Goal: Task Accomplishment & Management: Use online tool/utility

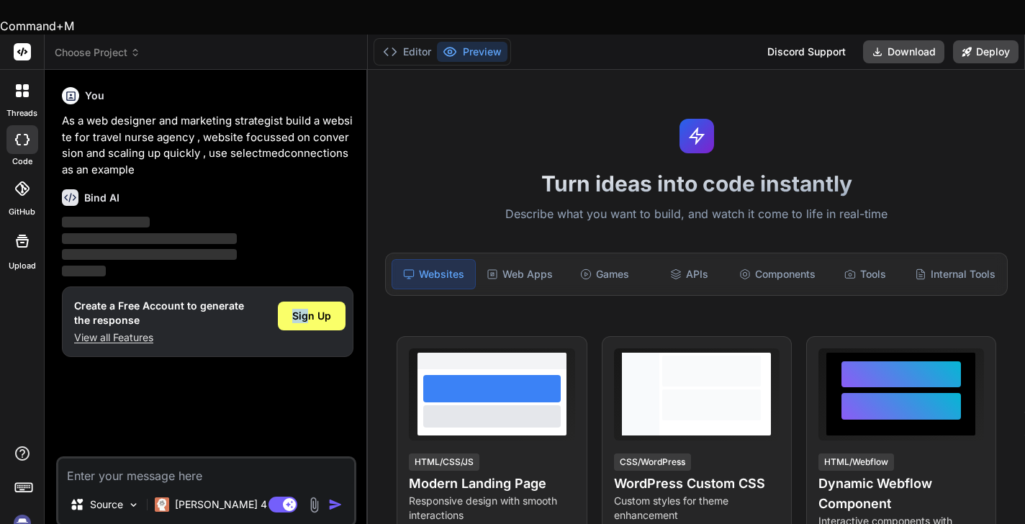
drag, startPoint x: 306, startPoint y: 283, endPoint x: 258, endPoint y: 330, distance: 67.2
click at [258, 330] on div "You As a web designer and marketing strategist build a website for travel nurse…" at bounding box center [207, 268] width 297 height 375
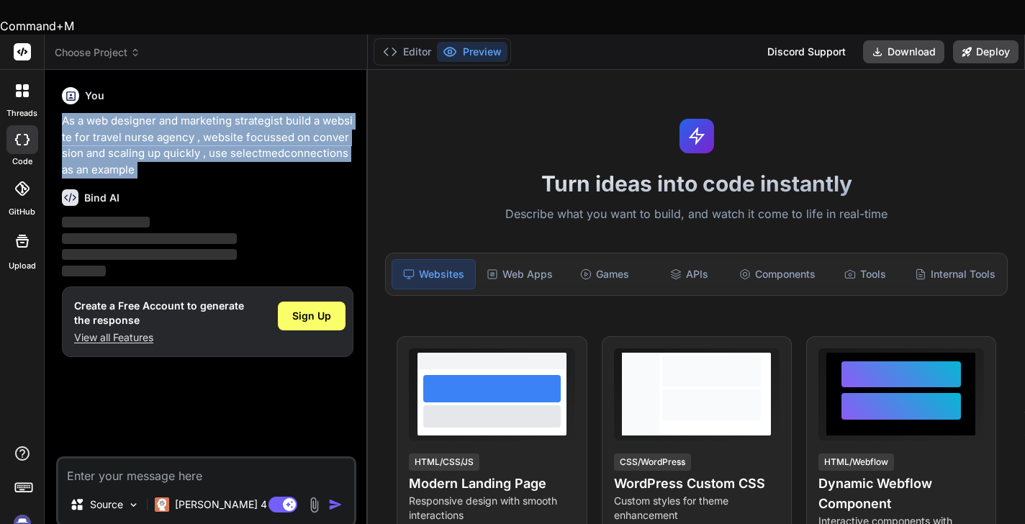
drag, startPoint x: 63, startPoint y: 84, endPoint x: 145, endPoint y: 152, distance: 106.9
click at [145, 152] on div "You As a web designer and marketing strategist build a website for travel nurse…" at bounding box center [207, 268] width 297 height 375
copy div "As a web designer and marketing strategist build a website for travel nurse age…"
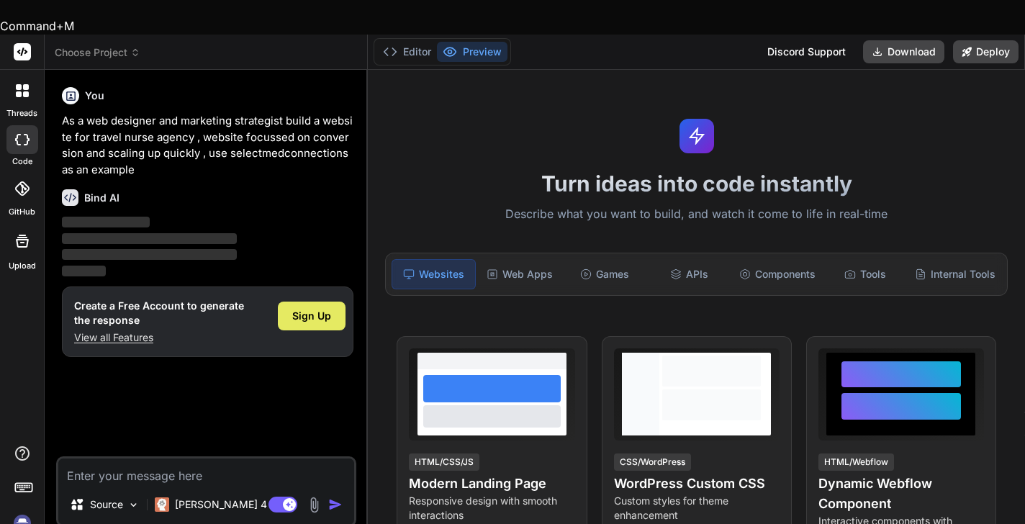
click at [284, 302] on div "Sign Up" at bounding box center [312, 316] width 68 height 29
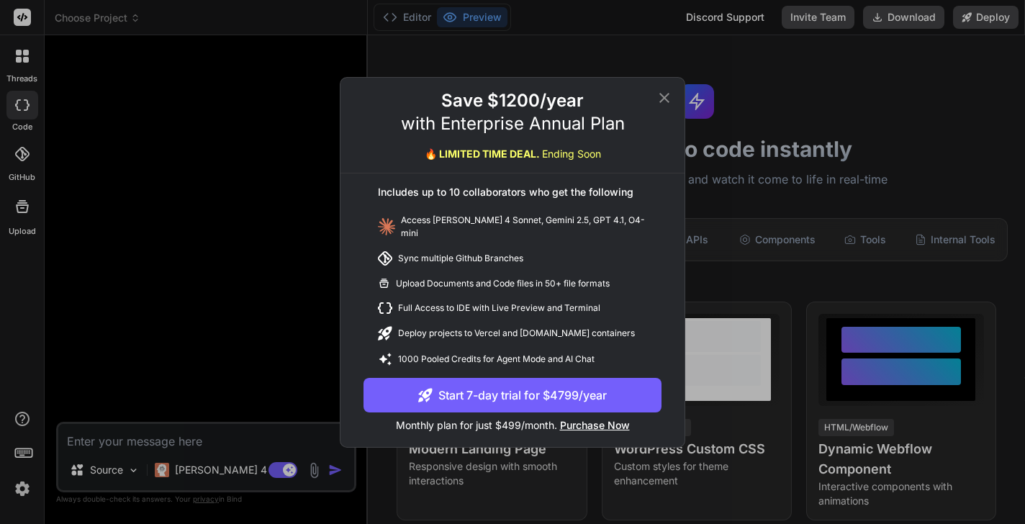
type textarea "x"
click at [665, 102] on icon at bounding box center [664, 97] width 10 height 10
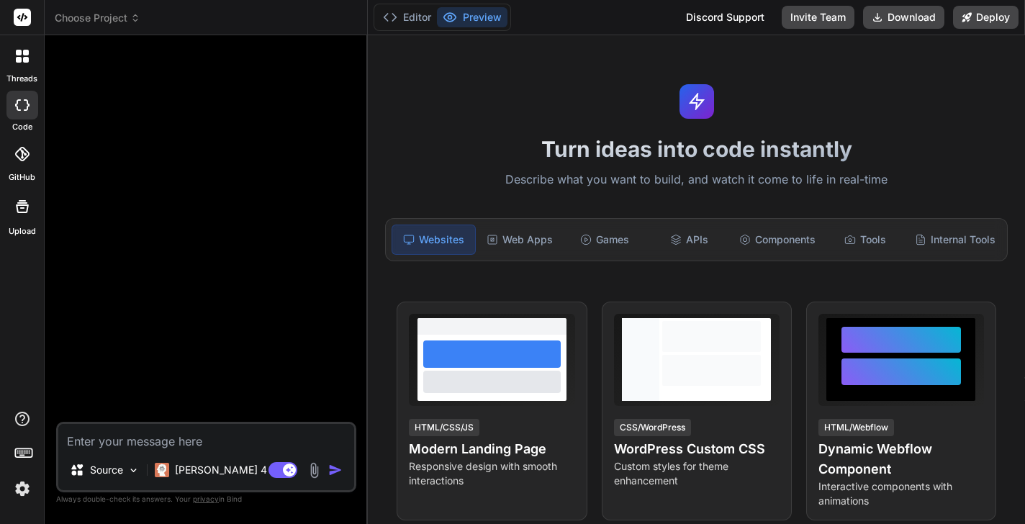
click at [132, 438] on textarea at bounding box center [206, 437] width 296 height 26
paste textarea "As a web designer and marketing strategist build a website for travel nurse age…"
type textarea "As a web designer and marketing strategist build a website for travel nurse age…"
type textarea "x"
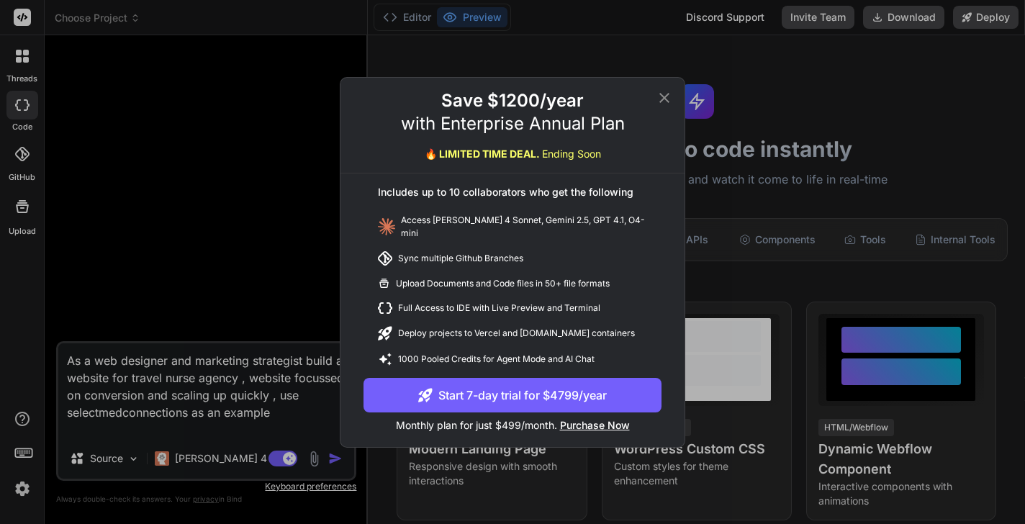
type textarea "As a web designer and marketing strategist build a website for travel nurse age…"
click at [665, 100] on icon at bounding box center [664, 97] width 17 height 17
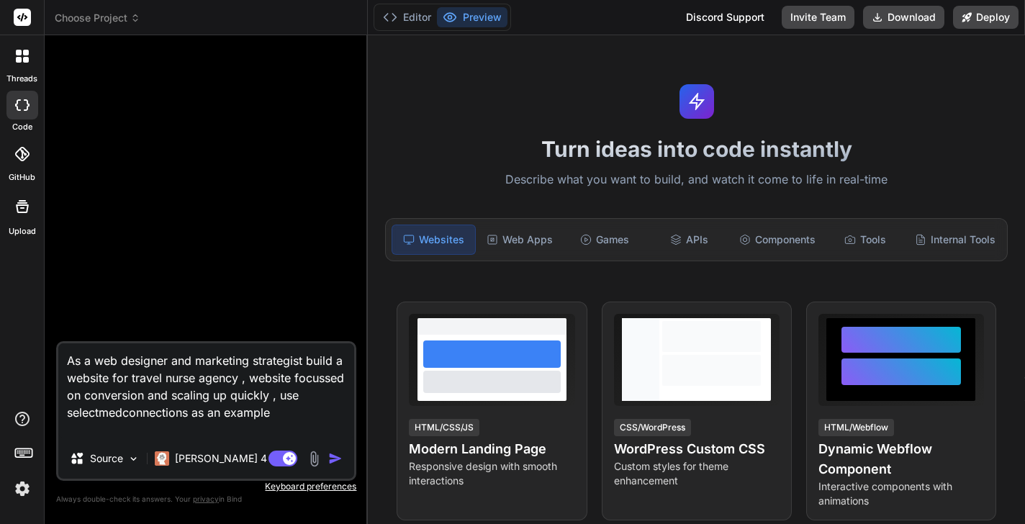
click at [336, 461] on img "button" at bounding box center [335, 458] width 14 height 14
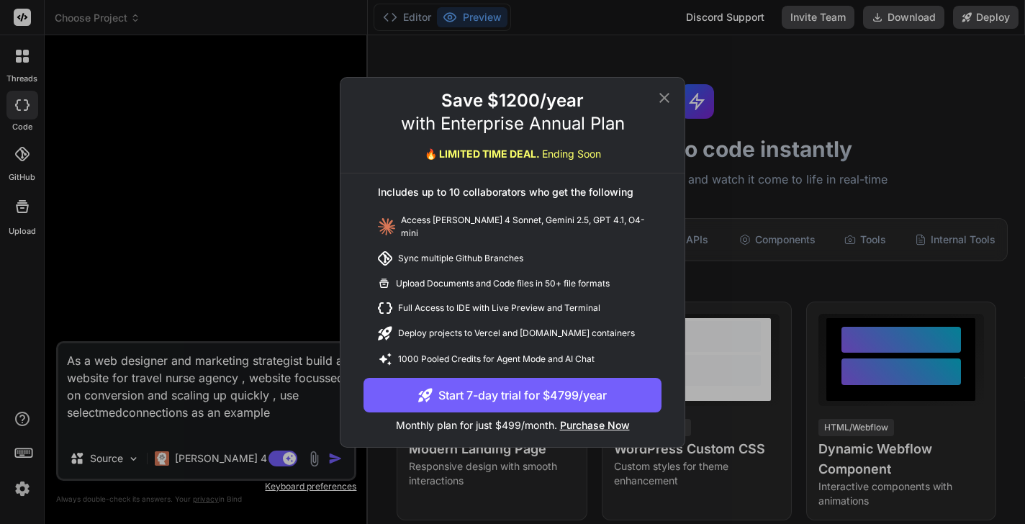
click at [663, 101] on icon at bounding box center [664, 97] width 17 height 17
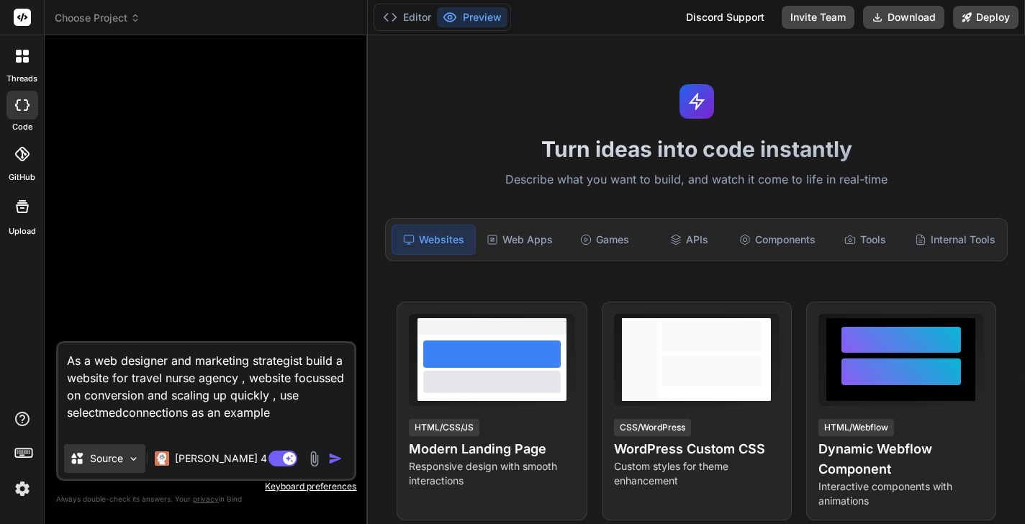
click at [126, 458] on div "Source" at bounding box center [104, 458] width 81 height 29
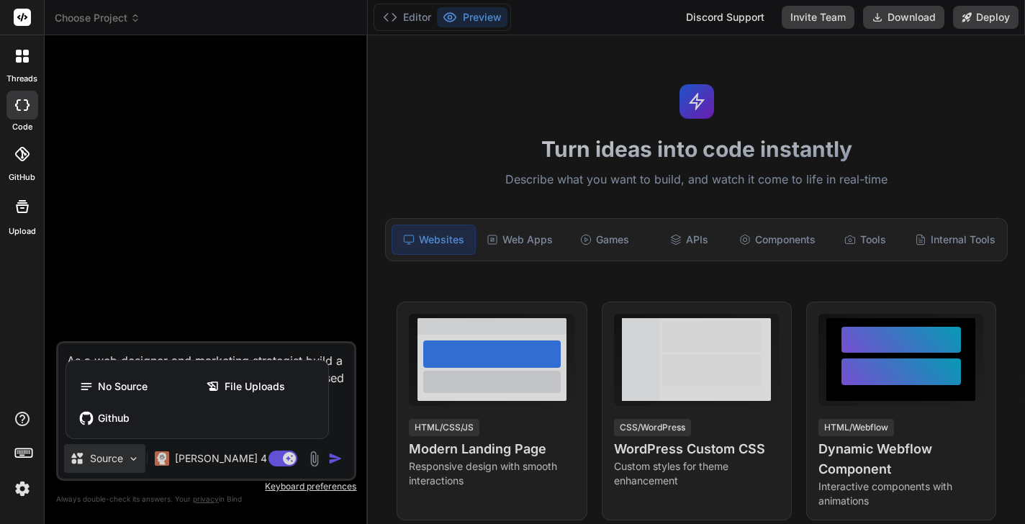
click at [126, 459] on div at bounding box center [512, 262] width 1025 height 524
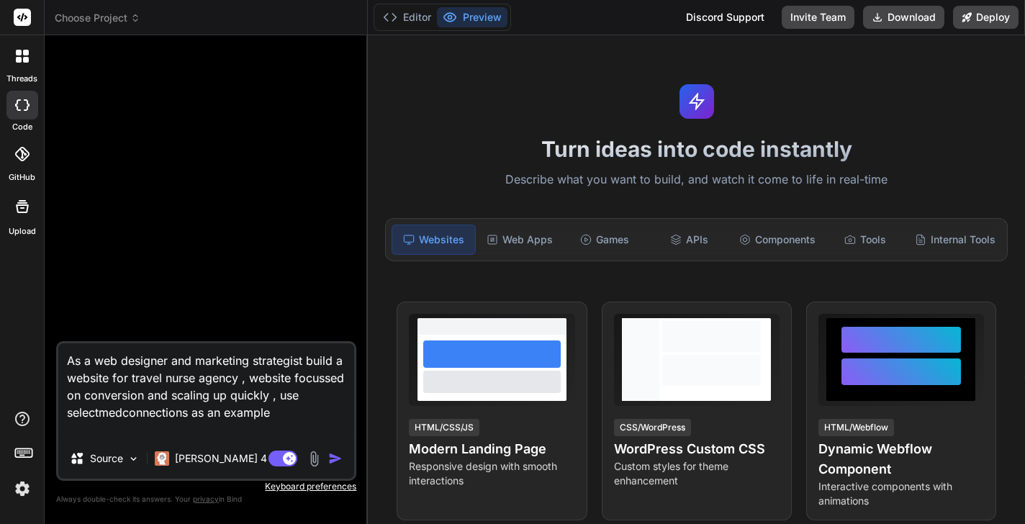
click at [335, 458] on img "button" at bounding box center [335, 458] width 14 height 14
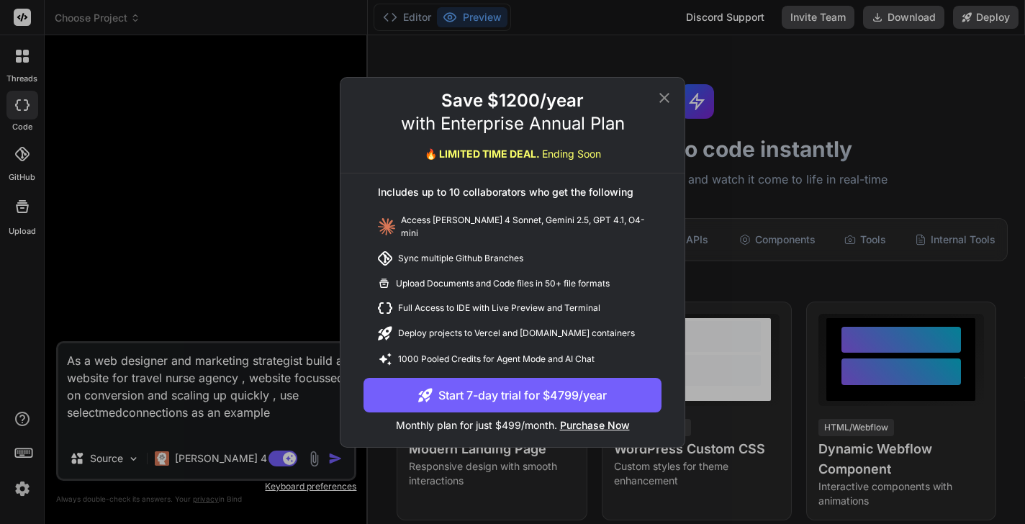
click at [664, 99] on icon at bounding box center [664, 97] width 17 height 17
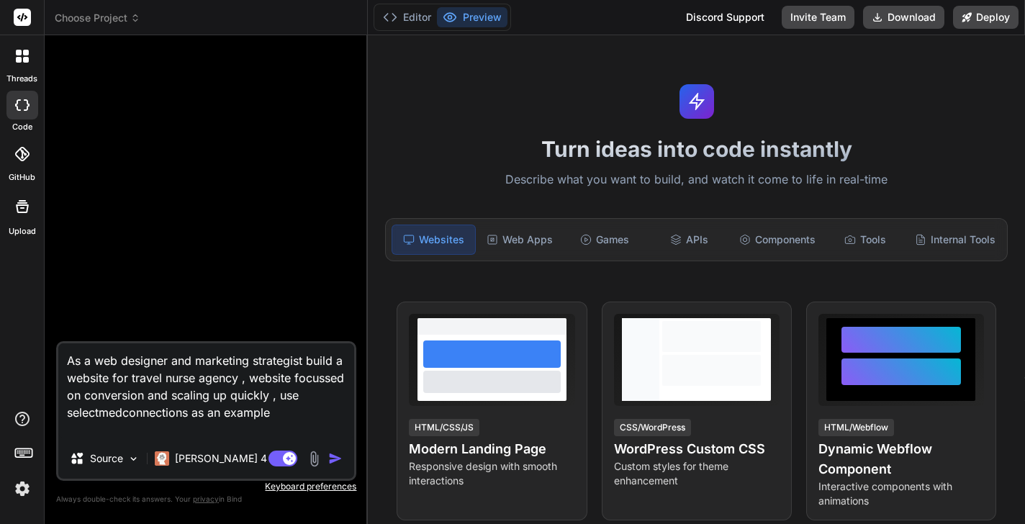
click at [24, 482] on img at bounding box center [22, 488] width 24 height 24
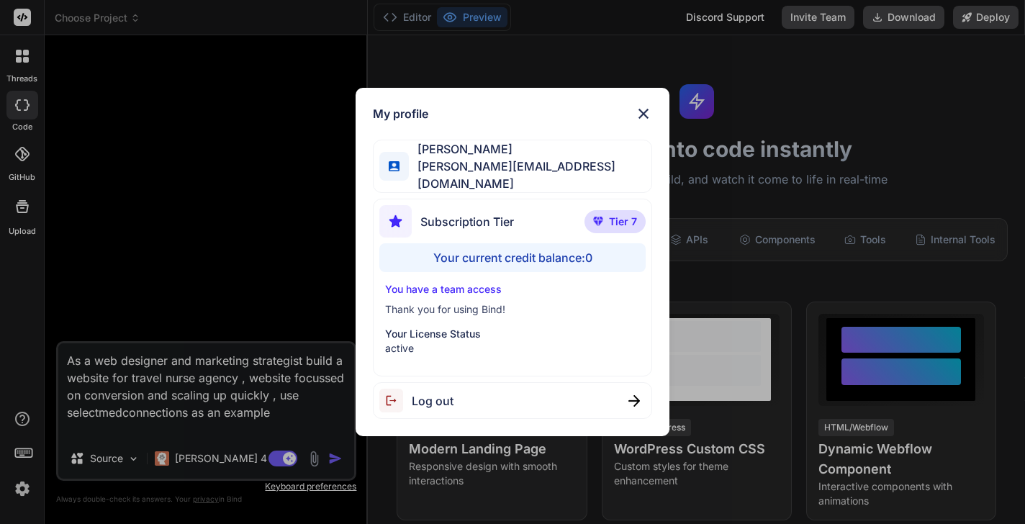
click at [432, 336] on p "Your License Status" at bounding box center [512, 334] width 254 height 14
click at [422, 333] on p "Your License Status" at bounding box center [512, 334] width 254 height 14
click at [546, 214] on div "Subscription Tier Tier 7" at bounding box center [512, 224] width 266 height 38
click at [625, 217] on span "Tier 7" at bounding box center [623, 221] width 28 height 14
click at [548, 176] on div "Maya GIll maya@mayagill.co" at bounding box center [512, 166] width 279 height 53
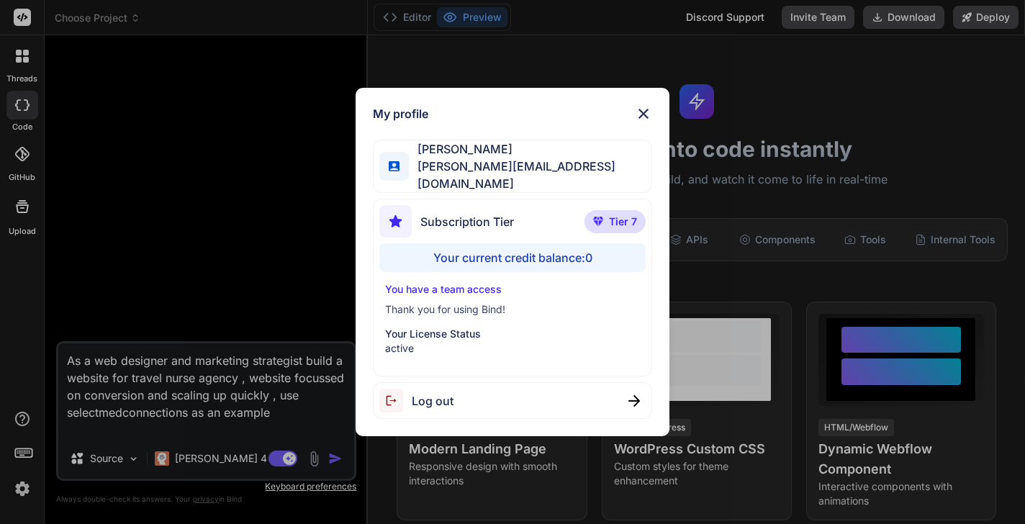
click at [531, 263] on div "Your current credit balance: 0" at bounding box center [512, 257] width 266 height 29
click at [422, 399] on span "Log out" at bounding box center [433, 400] width 42 height 17
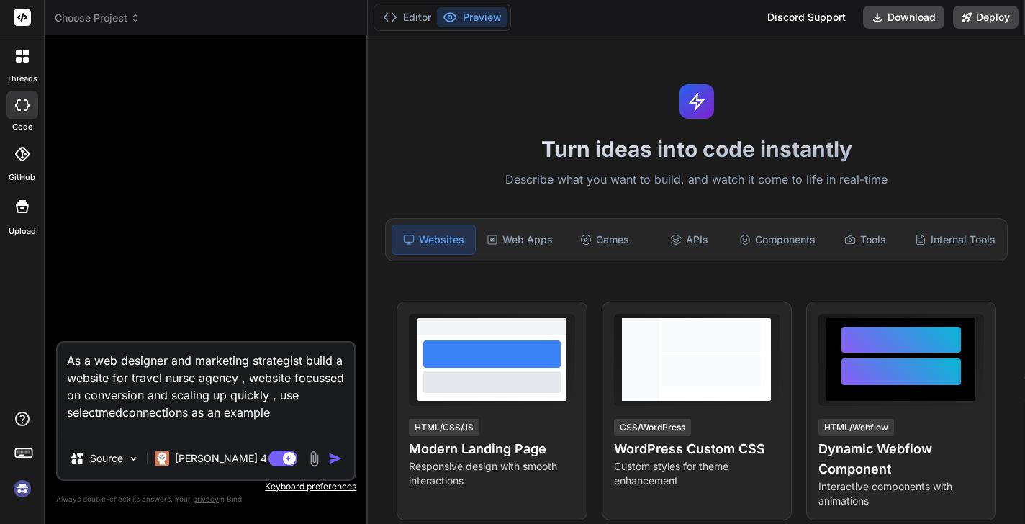
click at [23, 489] on img at bounding box center [22, 488] width 24 height 24
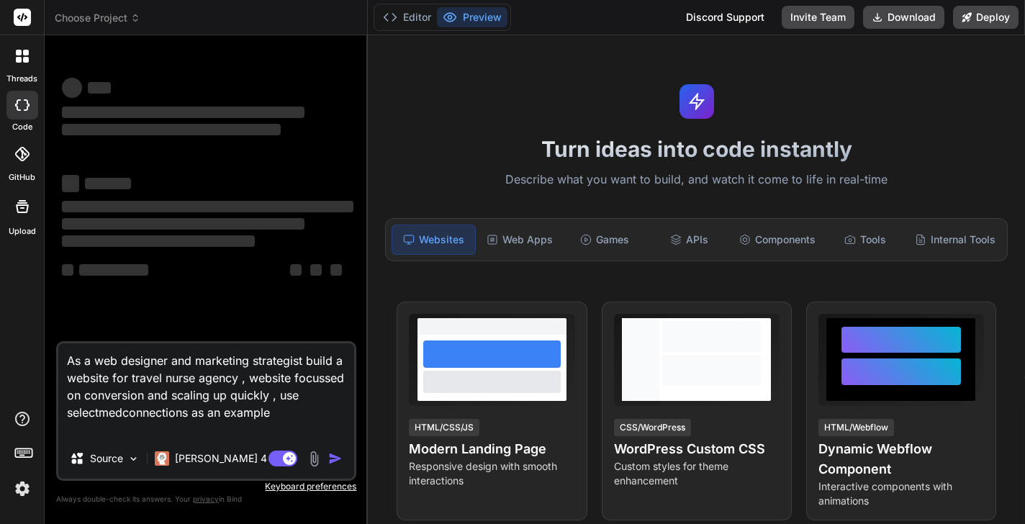
type textarea "x"
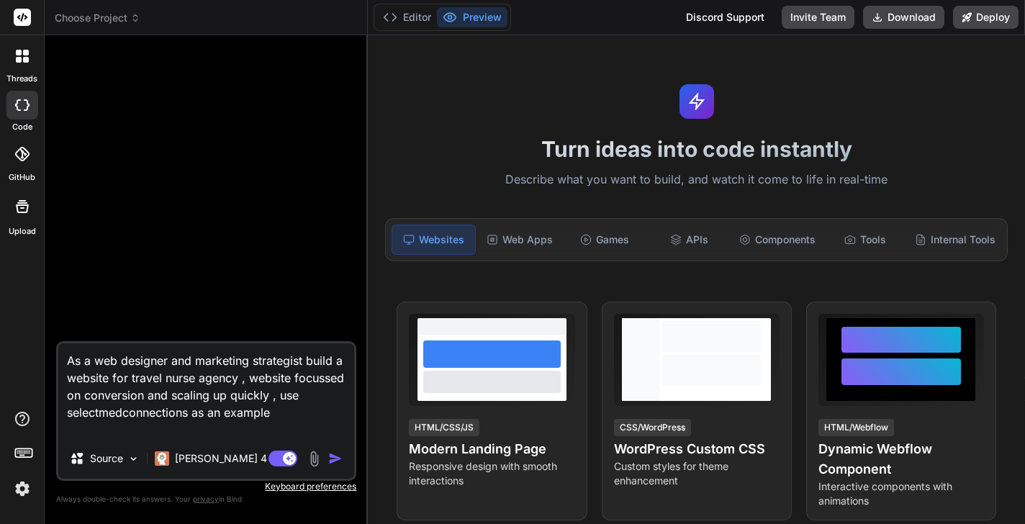
click at [332, 459] on img "button" at bounding box center [335, 458] width 14 height 14
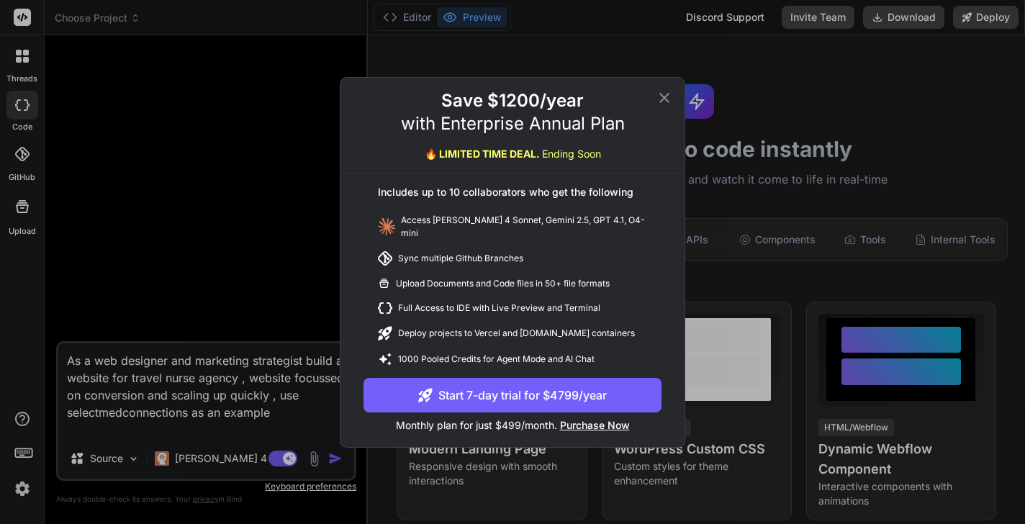
click at [664, 102] on icon at bounding box center [664, 97] width 10 height 10
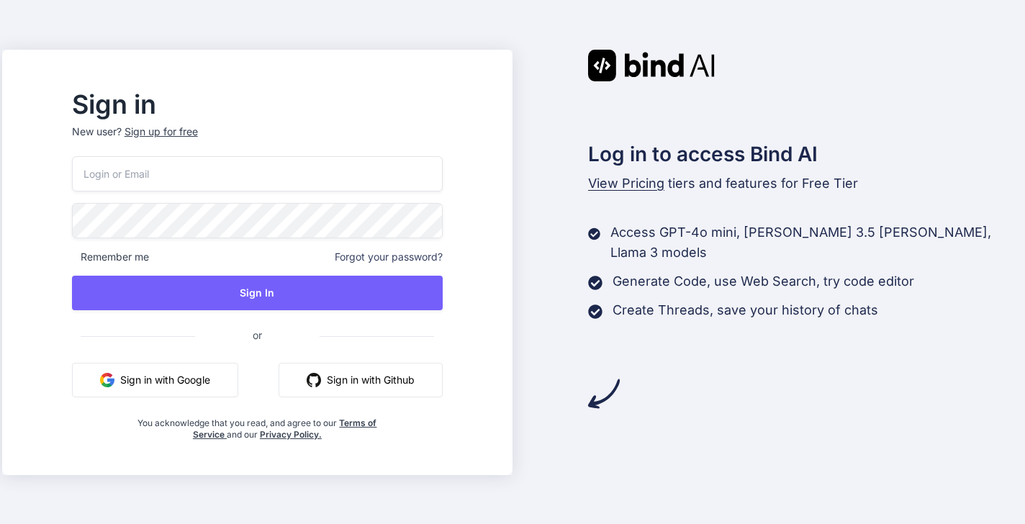
type input "[PERSON_NAME][EMAIL_ADDRESS][DOMAIN_NAME]"
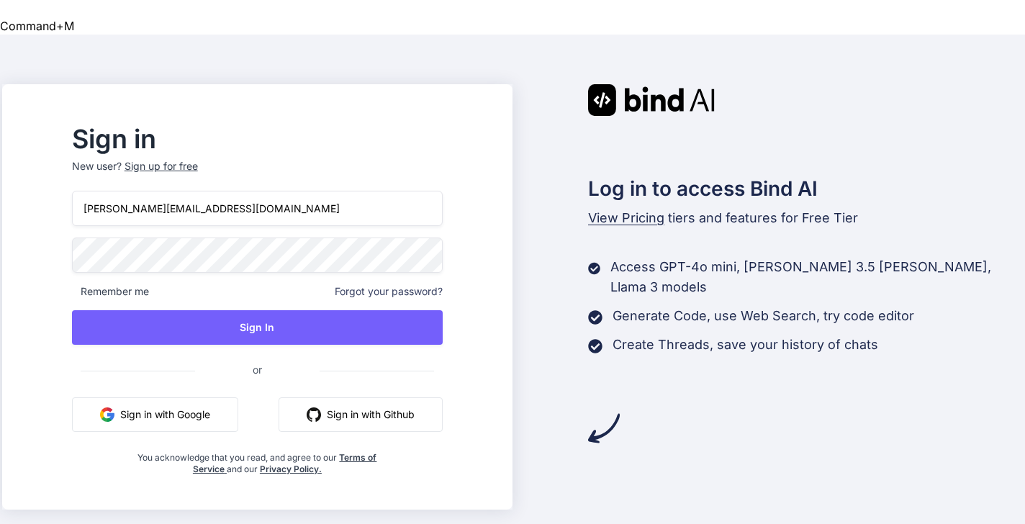
click at [286, 310] on div "maya@mayagill.co Remember me Forgot your password? Sign In or Sign in with Goog…" at bounding box center [257, 333] width 371 height 284
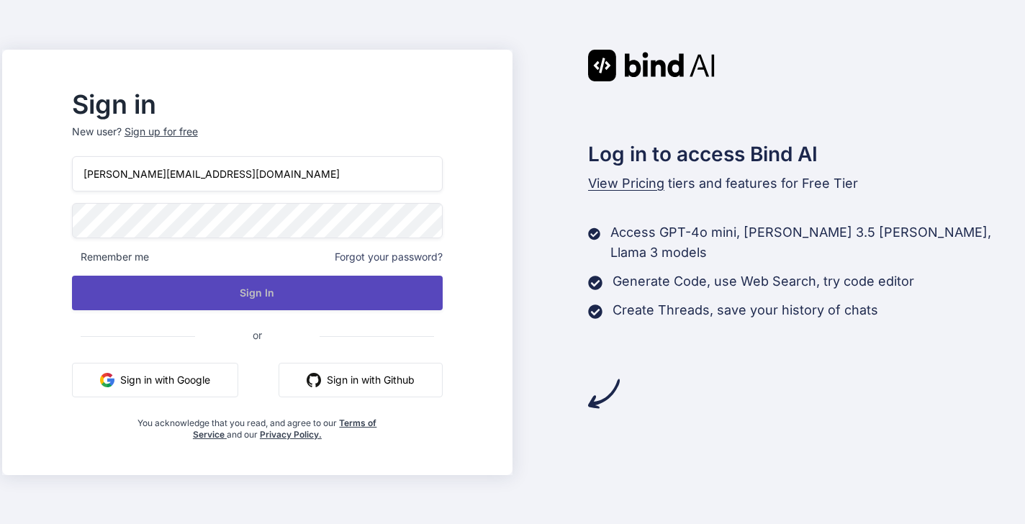
click at [280, 294] on button "Sign In" at bounding box center [257, 293] width 371 height 35
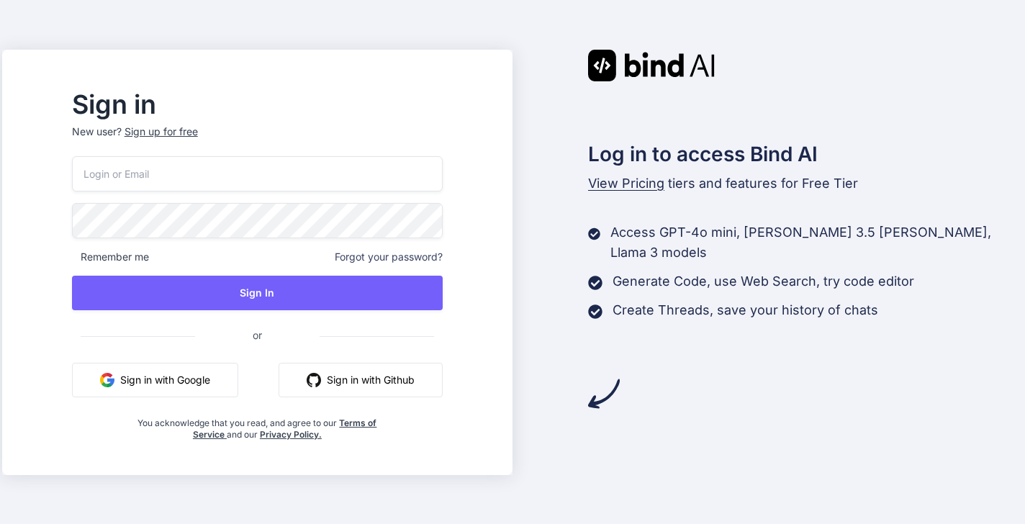
type input "[PERSON_NAME][EMAIL_ADDRESS][DOMAIN_NAME]"
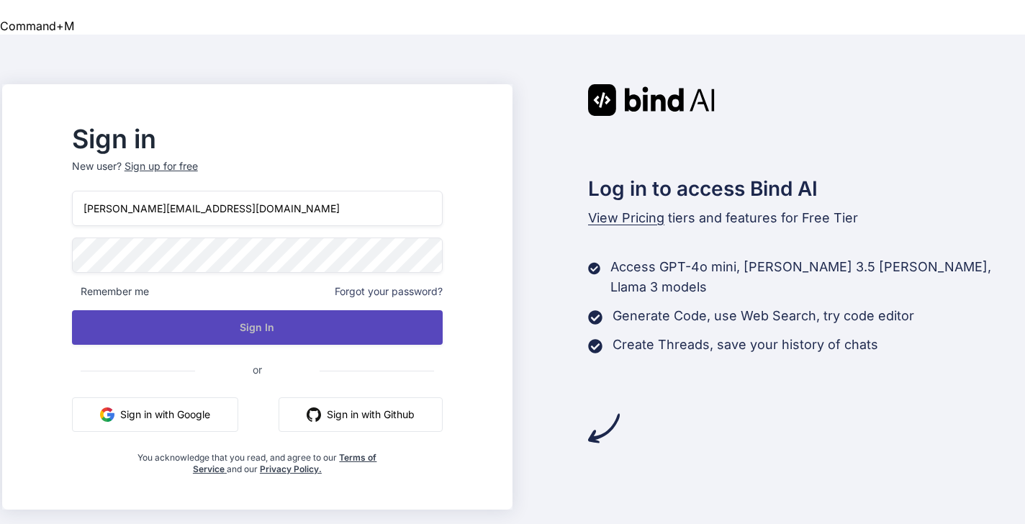
click at [296, 310] on button "Sign In" at bounding box center [257, 327] width 371 height 35
